Goal: Task Accomplishment & Management: Use online tool/utility

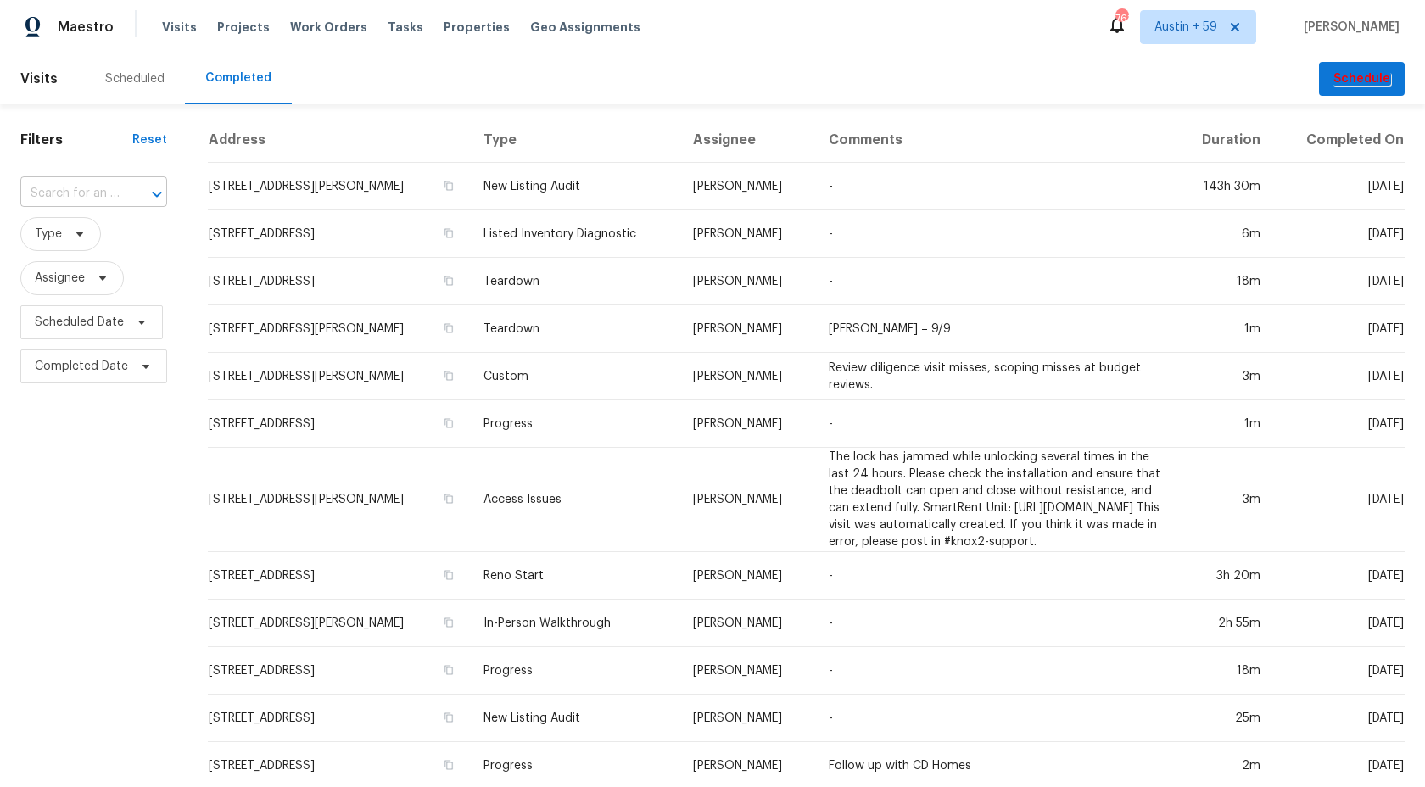
click at [120, 197] on div "​" at bounding box center [93, 194] width 147 height 26
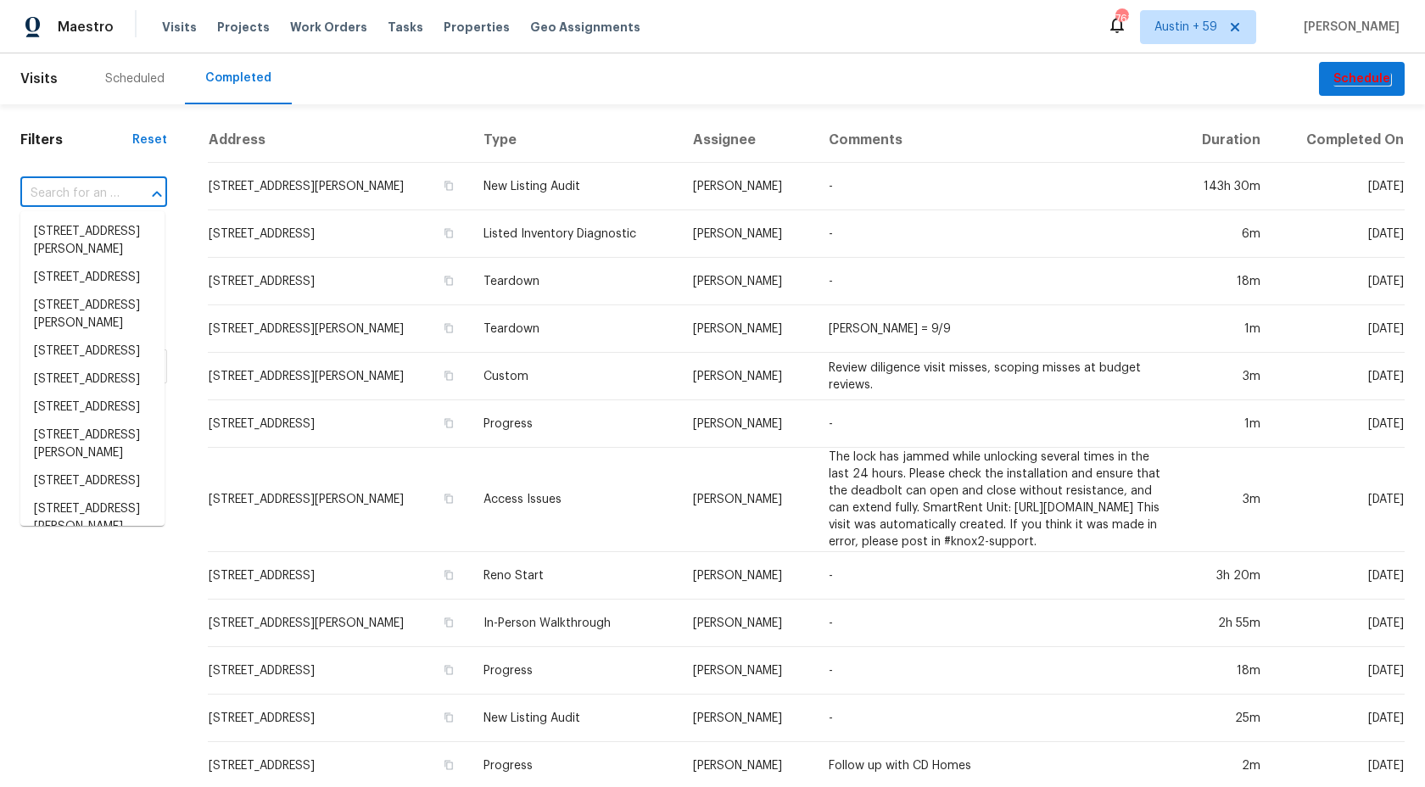
click at [120, 197] on div "​" at bounding box center [93, 194] width 147 height 26
paste input "1900 Chattahoochee Run Dr, Suwanee, GA 30024"
type input "1900 Chattahoochee Run Dr, Suwanee, GA 30024"
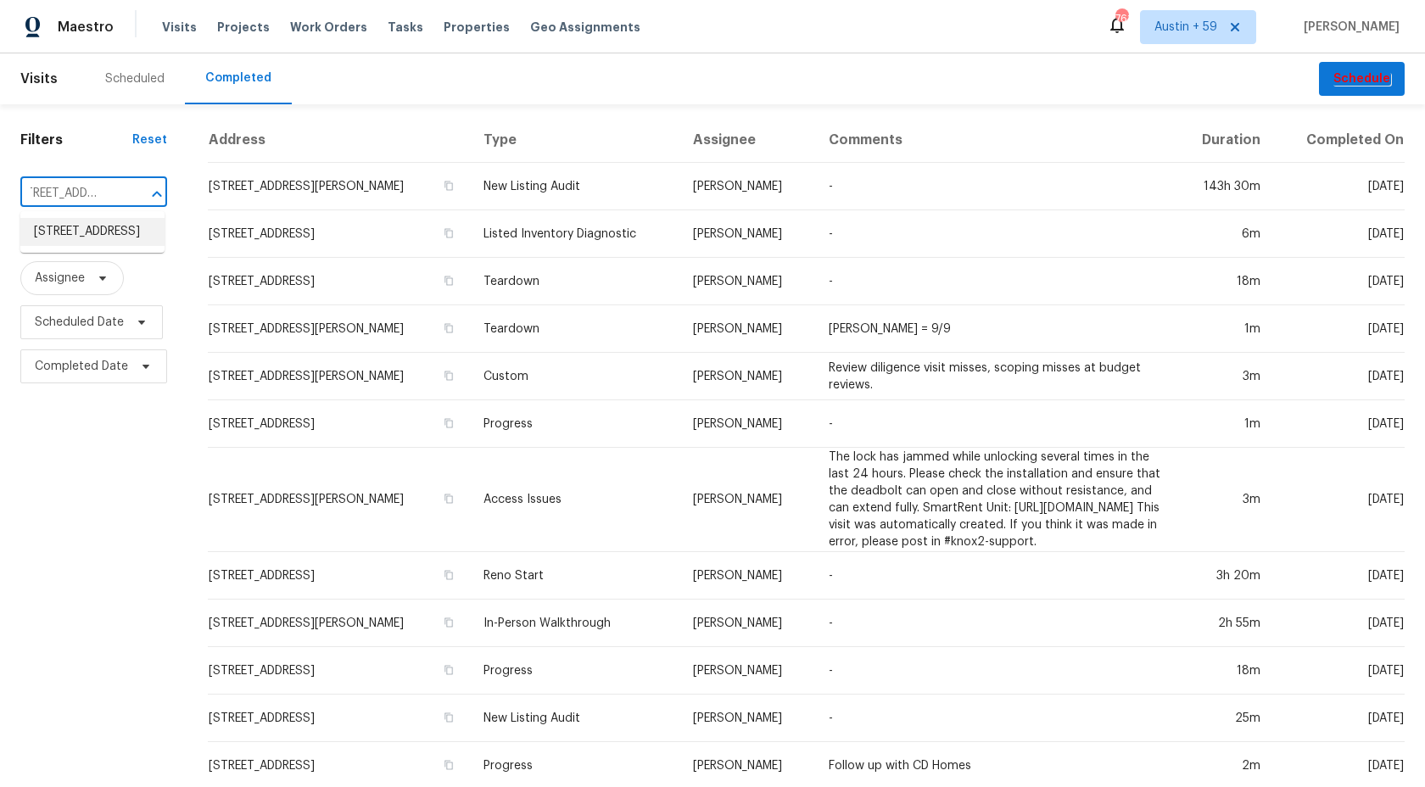
click at [100, 239] on li "1900 Chattahoochee Run Dr, Suwanee, GA 30024" at bounding box center [92, 232] width 144 height 28
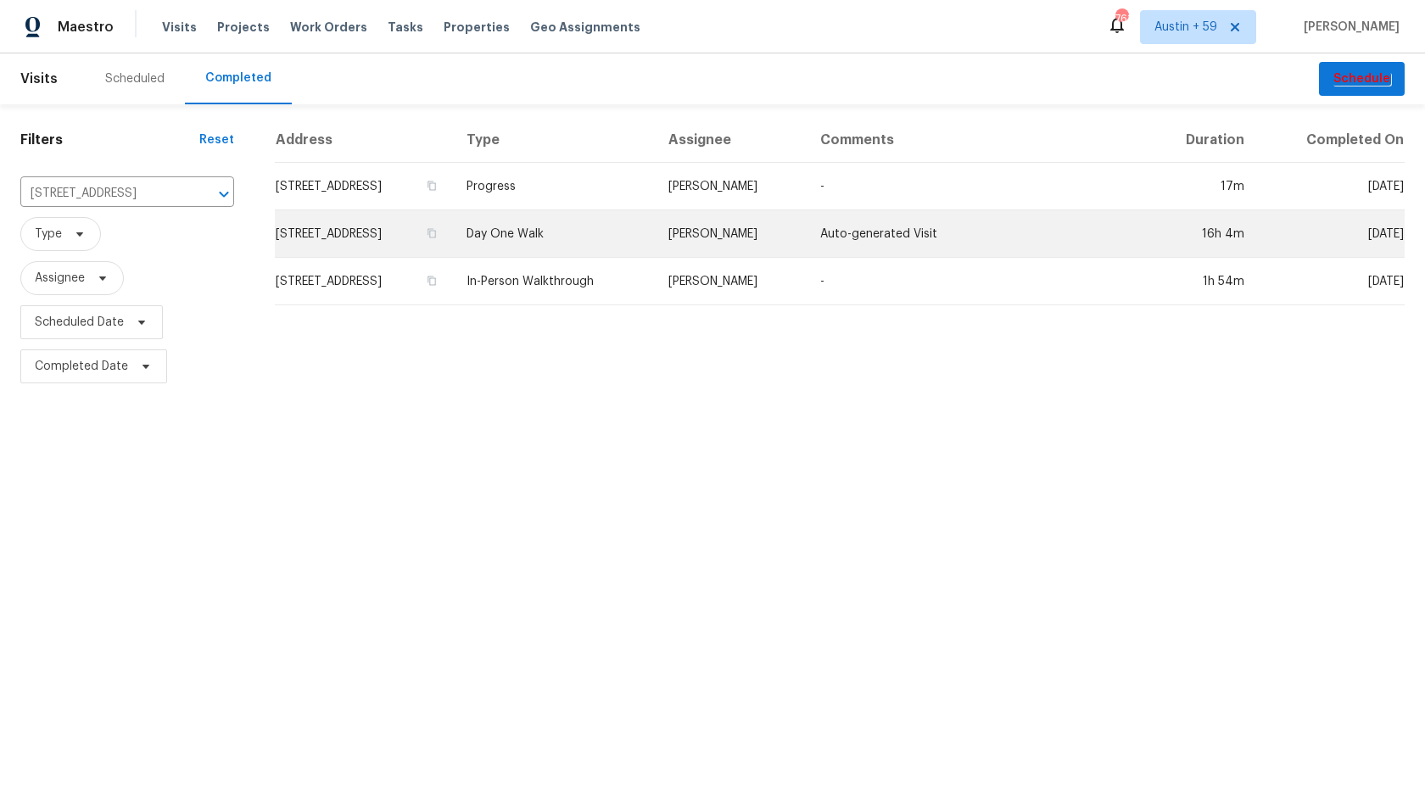
click at [453, 233] on td "1900 Chattahoochee Run Dr, Suwanee, GA 30024" at bounding box center [364, 234] width 178 height 48
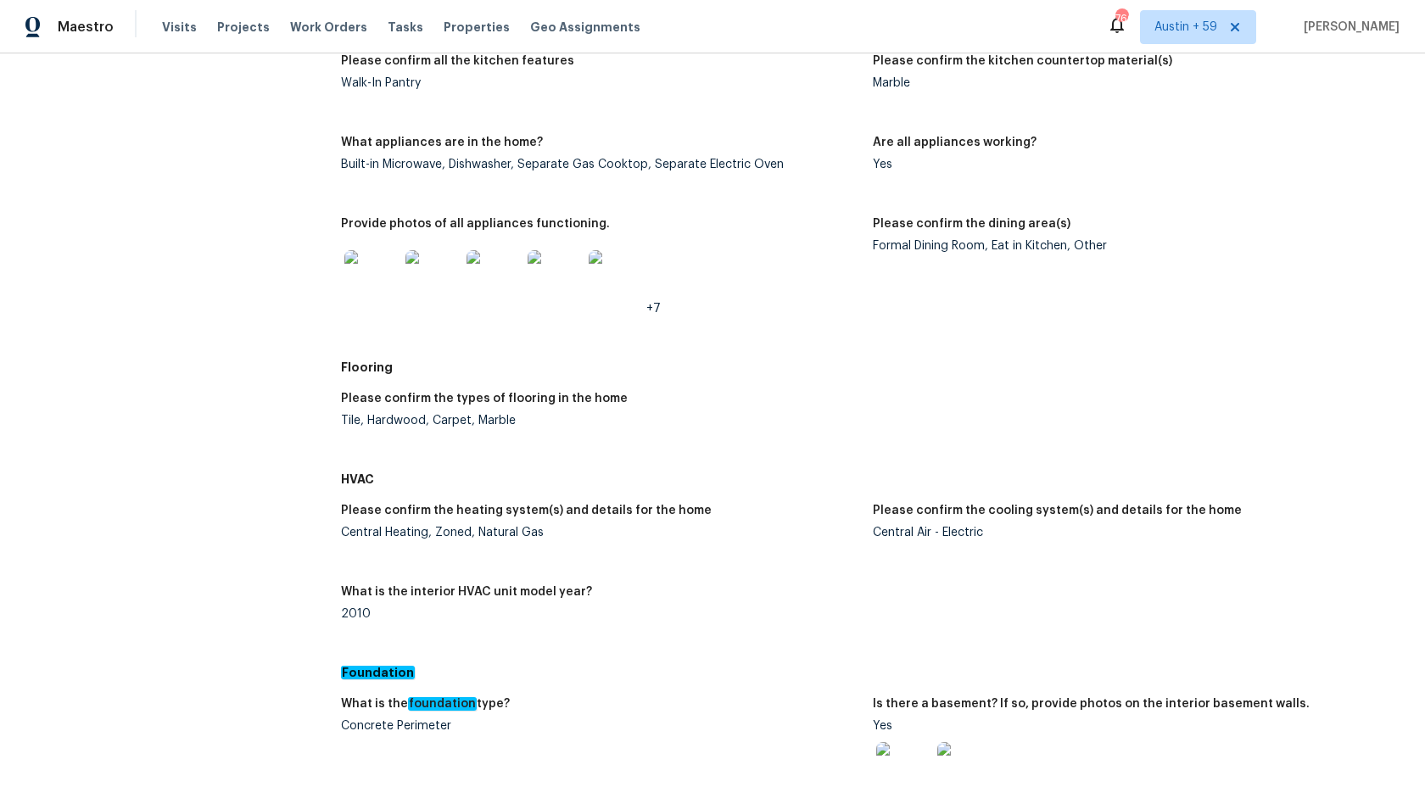
scroll to position [2247, 0]
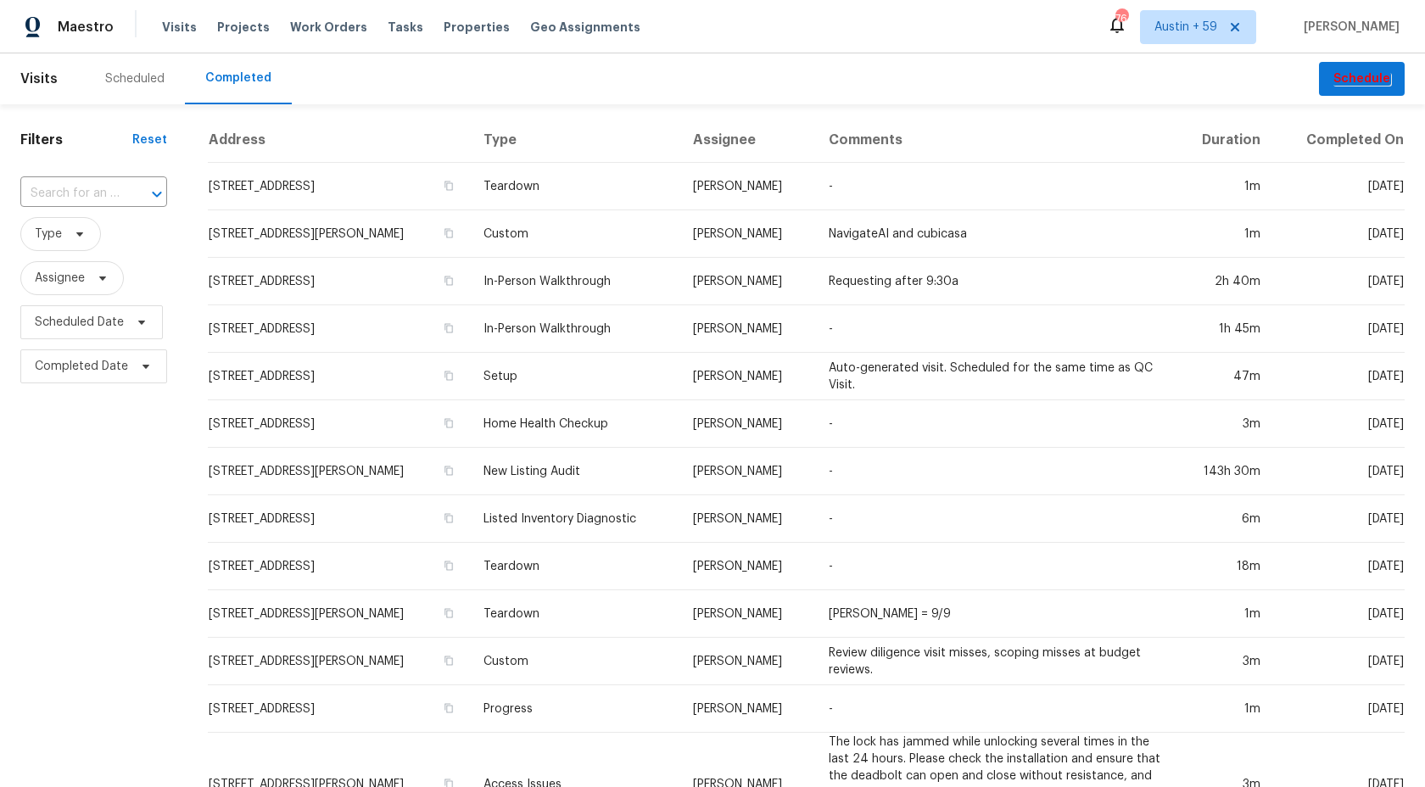
scroll to position [444, 0]
